Goal: Register for event/course

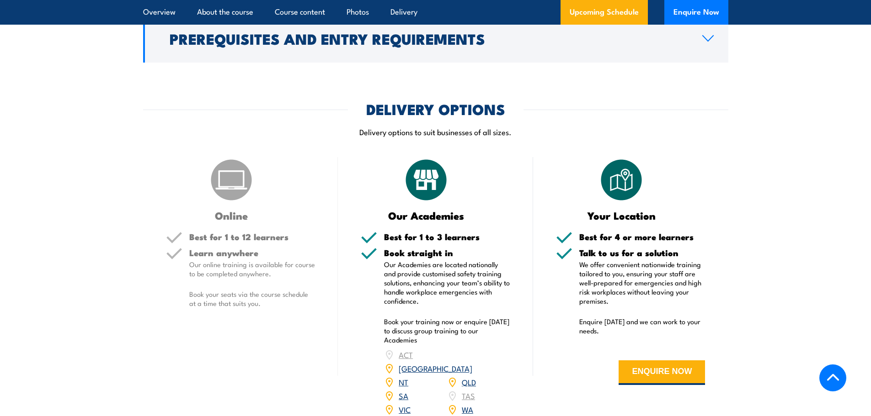
scroll to position [1097, 0]
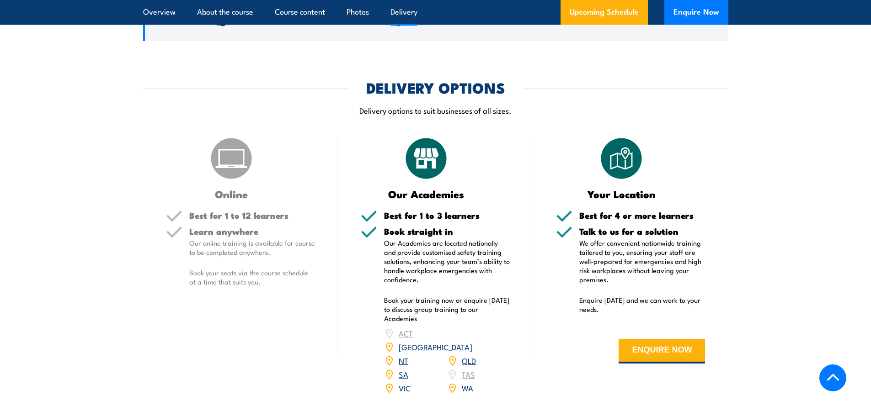
click at [463, 383] on link "WA" at bounding box center [467, 388] width 11 height 11
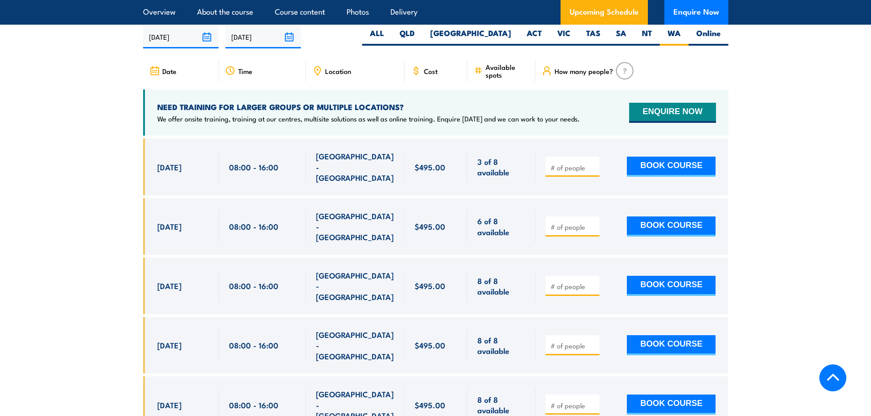
scroll to position [1530, 0]
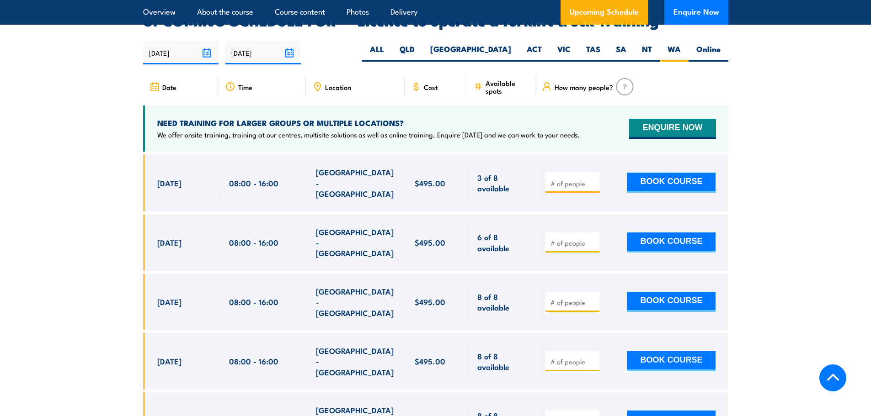
click at [325, 83] on span "Location" at bounding box center [338, 87] width 26 height 8
click at [331, 83] on span "Location" at bounding box center [338, 87] width 26 height 8
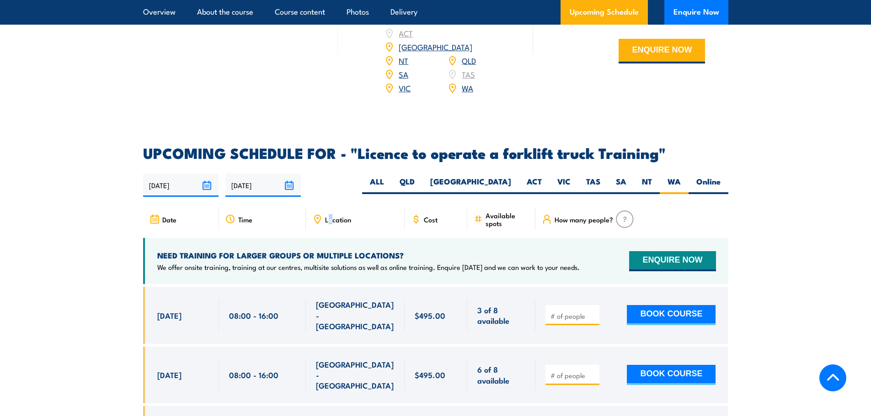
scroll to position [1393, 0]
